Goal: Information Seeking & Learning: Learn about a topic

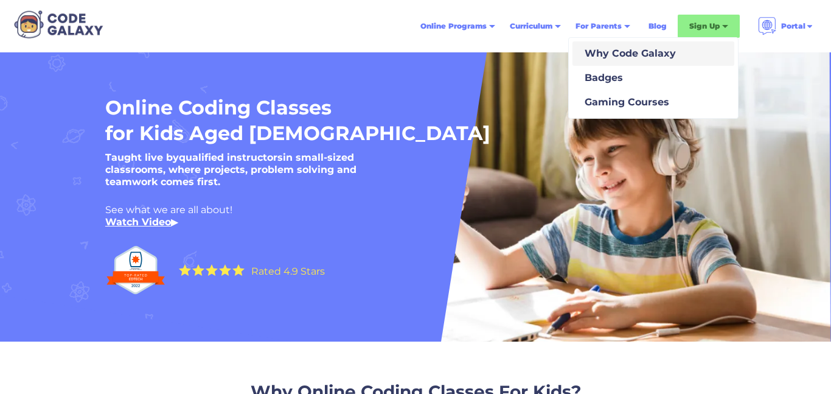
click at [616, 54] on div "Why Code Galaxy" at bounding box center [628, 53] width 96 height 15
